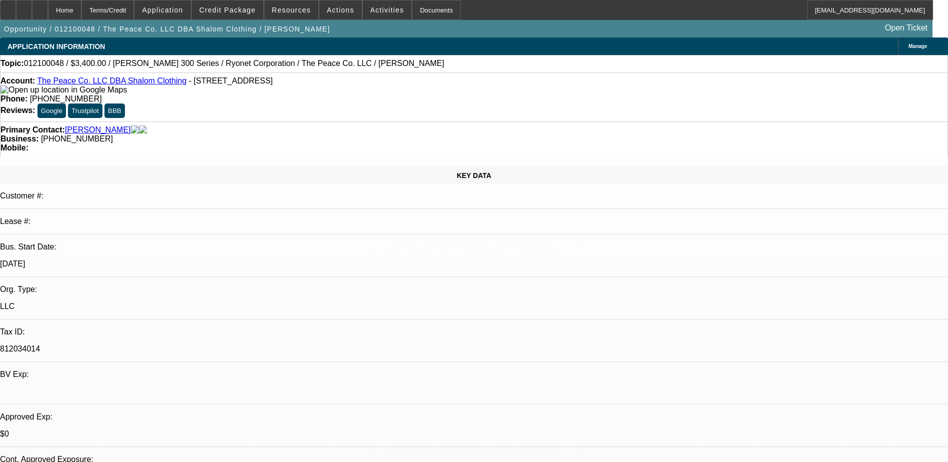
select select "0"
select select "4"
select select "0.1"
select select "0"
select select "4"
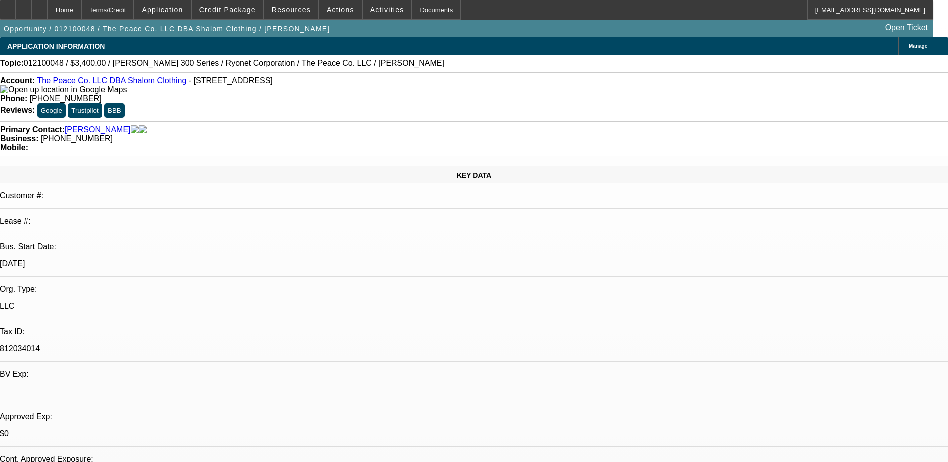
select select "0.1"
select select "1"
select select "2"
select select "4"
select select "1"
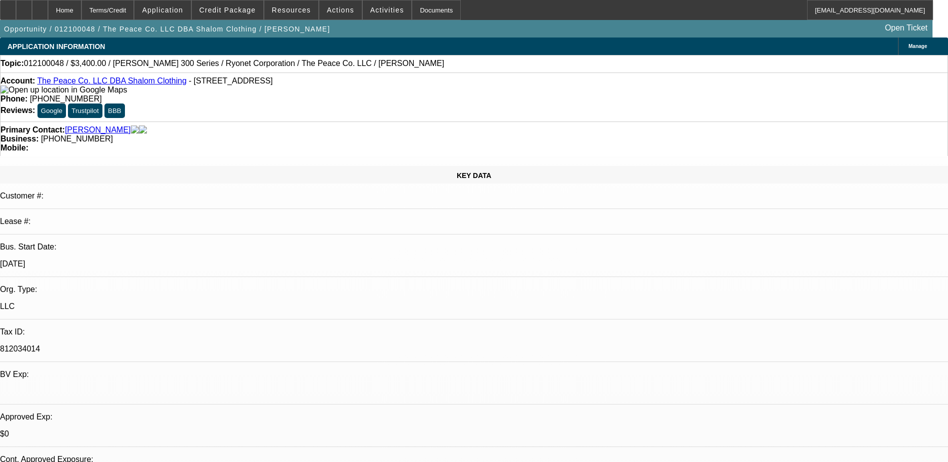
select select "2"
select select "4"
